Goal: Task Accomplishment & Management: Use online tool/utility

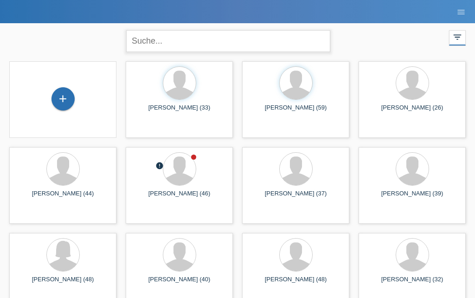
click at [275, 50] on input "text" at bounding box center [228, 41] width 204 height 22
type input "Thai"
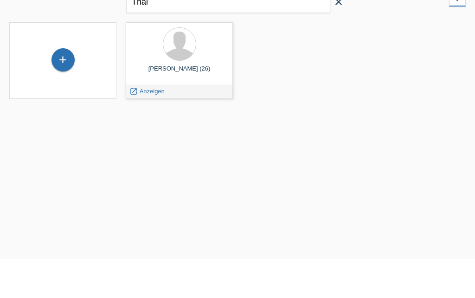
click at [152, 127] on span "Anzeigen" at bounding box center [152, 130] width 25 height 7
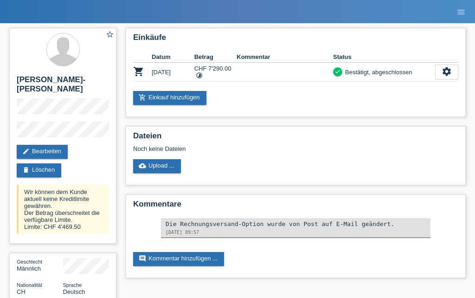
scroll to position [14, 0]
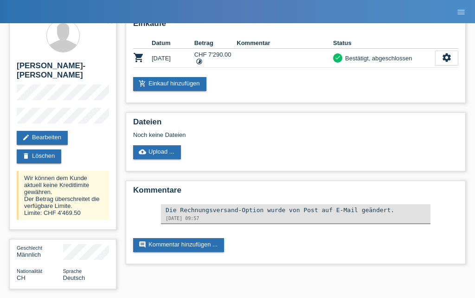
click at [461, 295] on div "star_border [PERSON_NAME]-[PERSON_NAME] edit Bearbeiten delete Löschen Wir könn…" at bounding box center [238, 153] width 466 height 289
click at [179, 83] on link "add_shopping_cart Einkauf hinzufügen" at bounding box center [169, 84] width 73 height 14
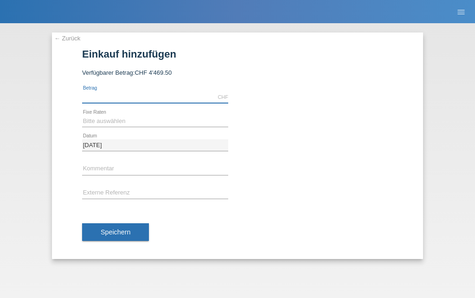
click at [127, 93] on input "text" at bounding box center [155, 97] width 146 height 12
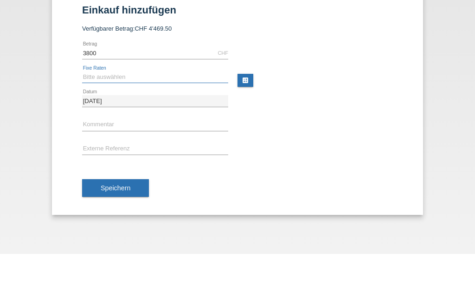
click at [151, 116] on select "Bitte auswählen 6 Raten 12 Raten 18 Raten 24 Raten 36 Raten 48 Raten" at bounding box center [155, 121] width 146 height 11
type input "3800.00"
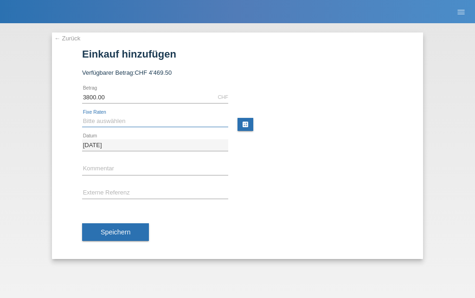
select select "497"
click at [110, 241] on button "Speichern" at bounding box center [115, 232] width 67 height 18
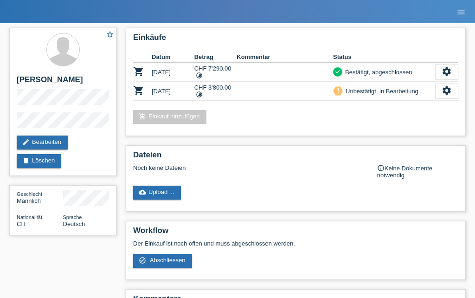
click at [451, 92] on icon "settings" at bounding box center [447, 90] width 10 height 10
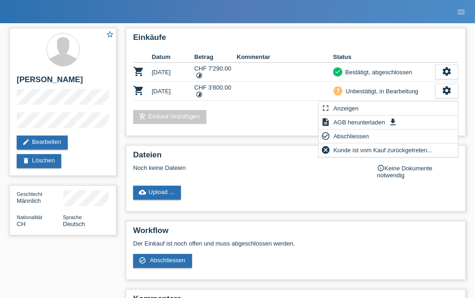
click at [355, 135] on span "Abschliessen" at bounding box center [351, 135] width 39 height 11
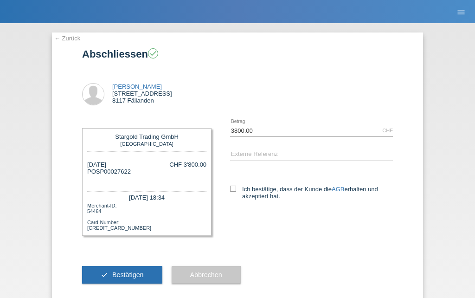
click at [249, 193] on label "Ich bestätige, dass der Kunde die AGB erhalten und akzeptiert hat." at bounding box center [311, 193] width 163 height 14
click at [236, 192] on input "Ich bestätige, dass der Kunde die AGB erhalten und akzeptiert hat." at bounding box center [233, 189] width 6 height 6
checkbox input "true"
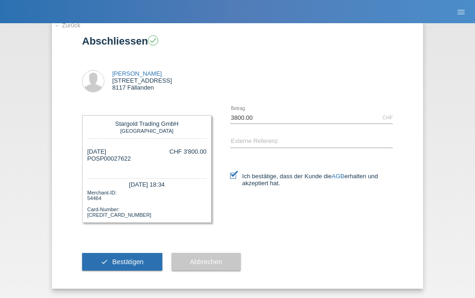
scroll to position [27, 0]
click at [148, 263] on button "check Bestätigen" at bounding box center [122, 262] width 80 height 18
